Goal: Task Accomplishment & Management: Complete application form

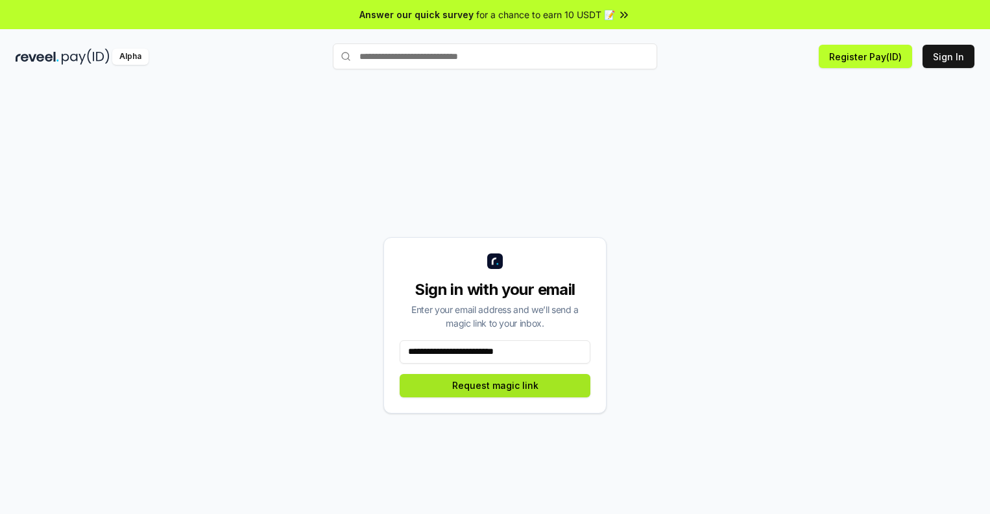
type input "**********"
click at [495, 385] on button "Request magic link" at bounding box center [495, 385] width 191 height 23
